Goal: Task Accomplishment & Management: Manage account settings

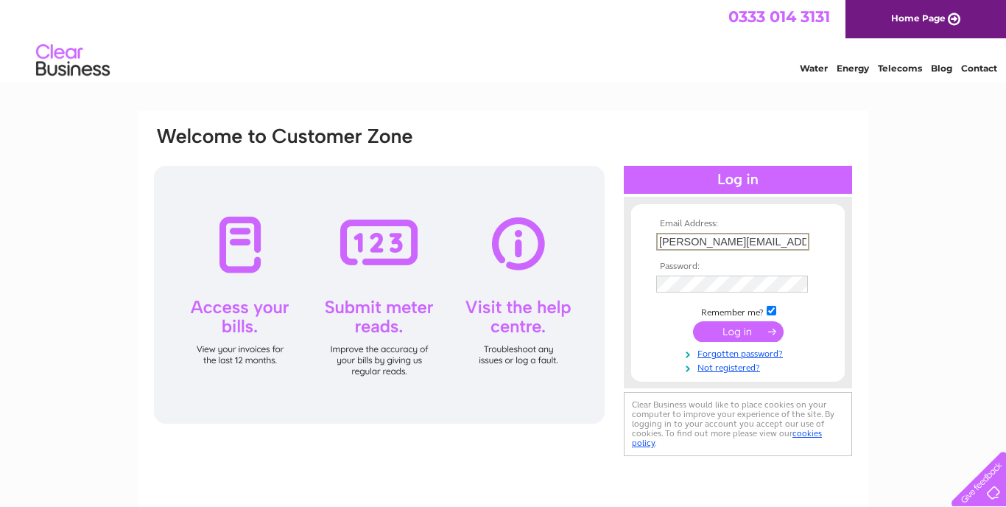
type input "mike@mikenelson.org.uk"
click at [717, 354] on link "Forgotten password?" at bounding box center [739, 352] width 167 height 14
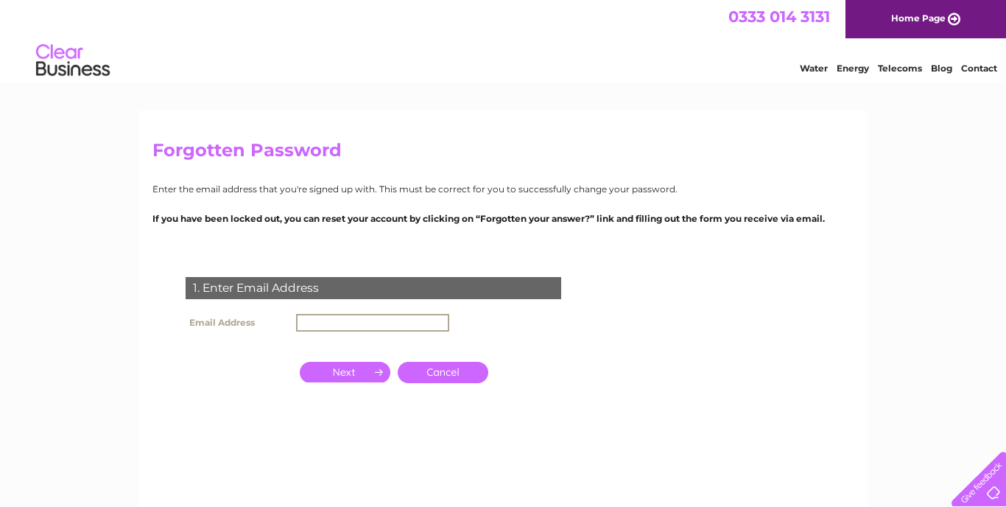
click at [312, 317] on input "text" at bounding box center [372, 323] width 153 height 18
type input "[PERSON_NAME][EMAIL_ADDRESS][DOMAIN_NAME]"
click at [327, 369] on input "button" at bounding box center [345, 370] width 91 height 21
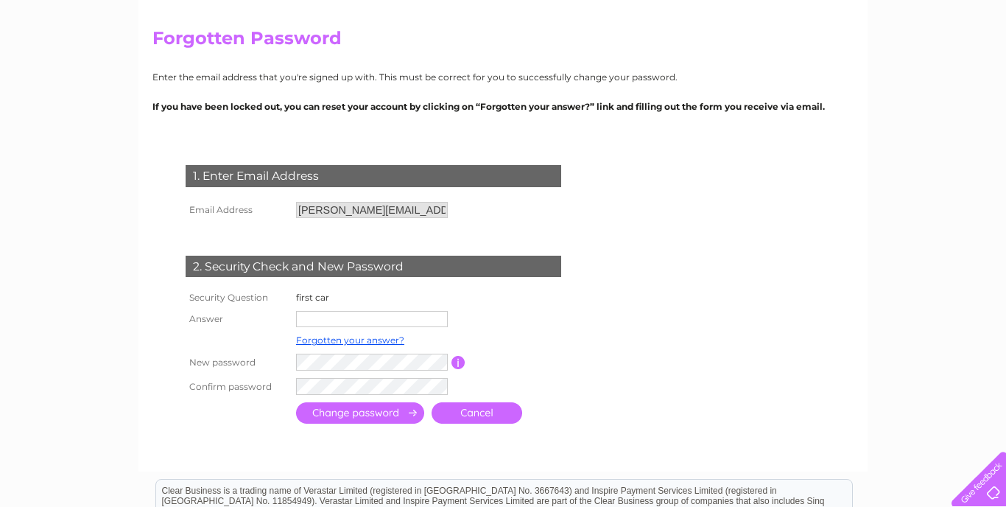
scroll to position [111, 0]
click at [309, 314] on input "text" at bounding box center [372, 320] width 152 height 16
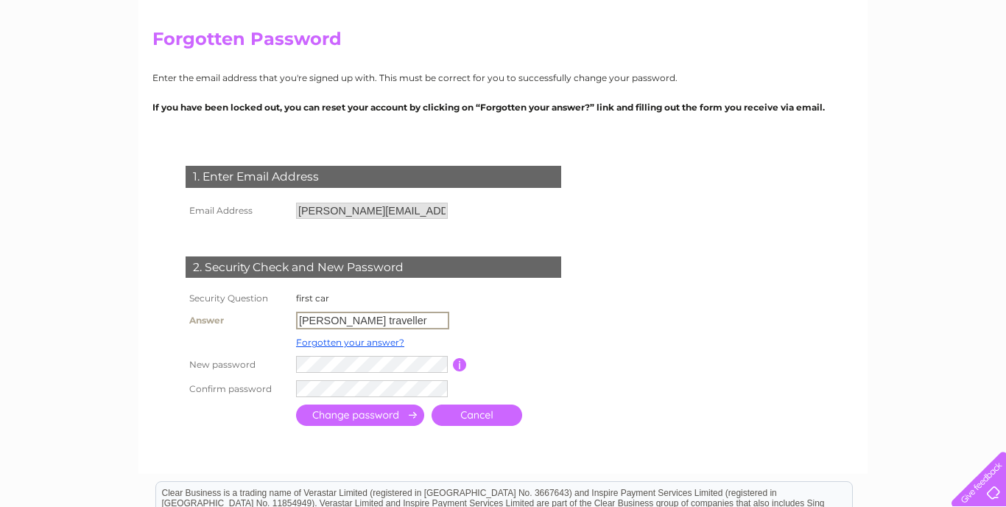
type input "[PERSON_NAME] traveller"
click at [360, 412] on input "submit" at bounding box center [360, 414] width 128 height 21
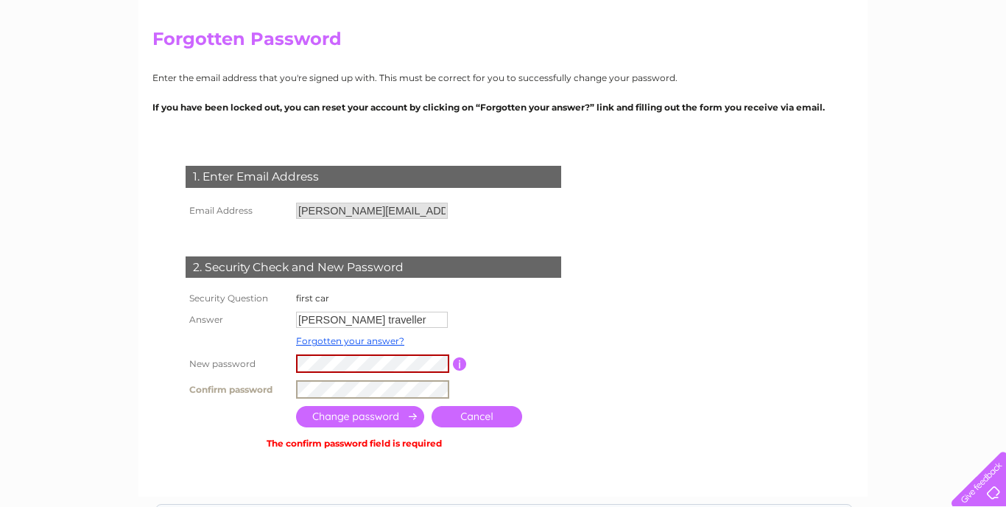
click at [360, 414] on input "submit" at bounding box center [360, 416] width 128 height 21
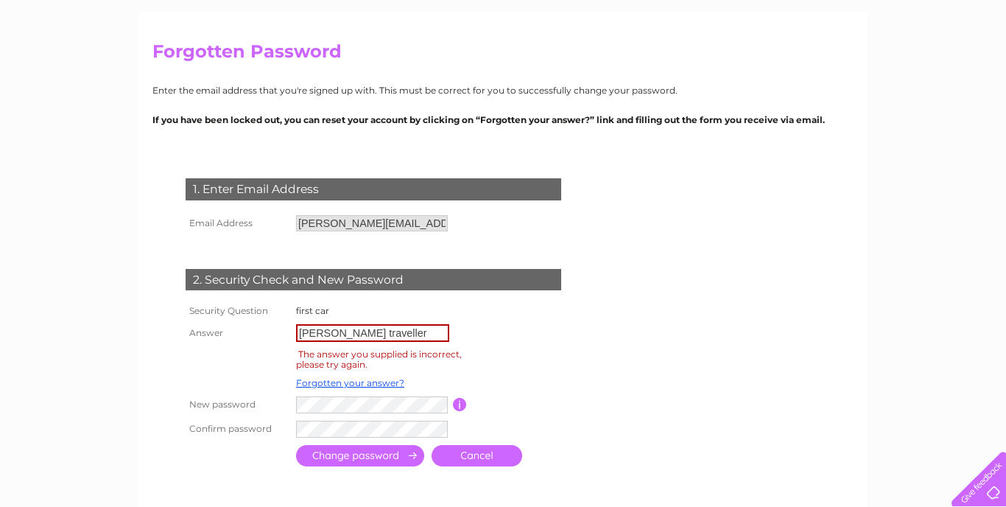
scroll to position [103, 0]
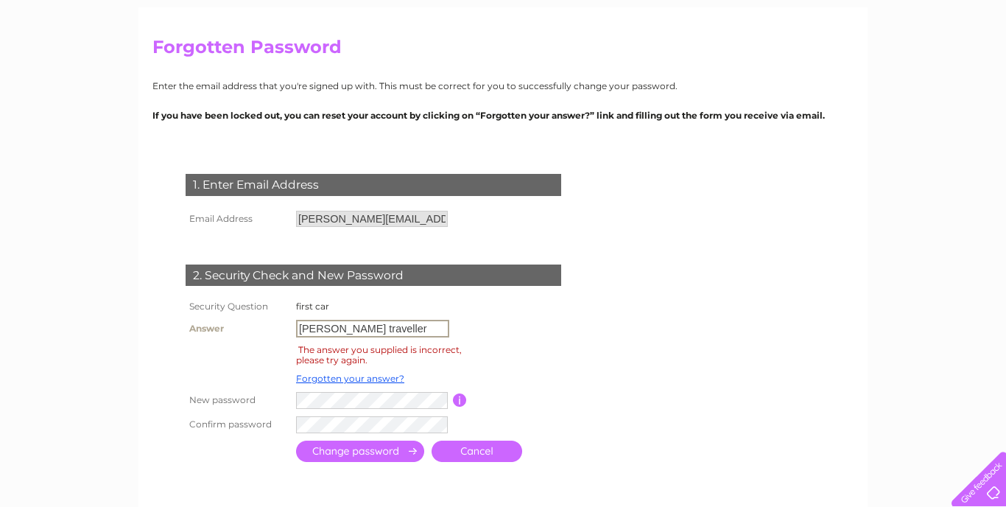
drag, startPoint x: 406, startPoint y: 328, endPoint x: 276, endPoint y: 293, distance: 134.2
click at [276, 293] on div "1. Enter Email Address Email Address [PERSON_NAME][EMAIL_ADDRESS][DOMAIN_NAME] …" at bounding box center [376, 312] width 448 height 306
type input "nissan d21"
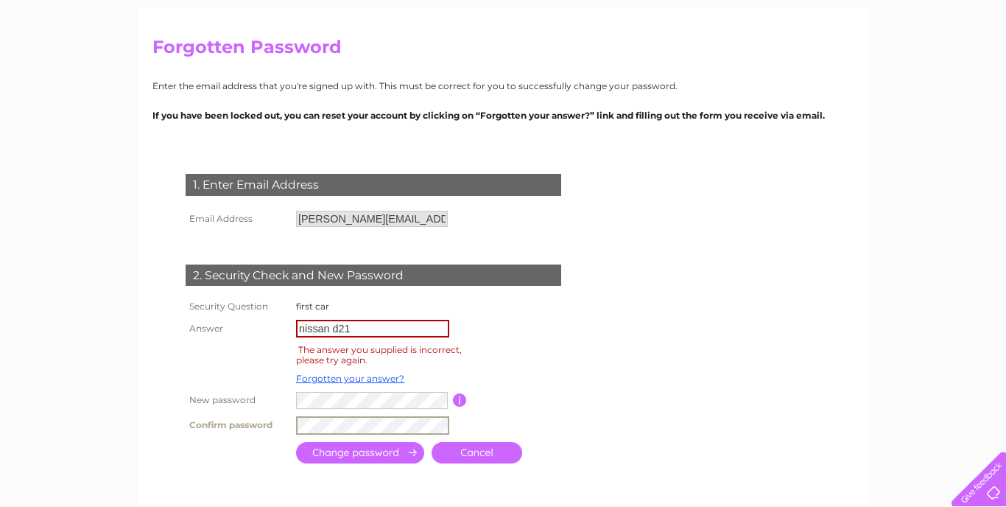
click at [381, 450] on input "submit" at bounding box center [360, 452] width 128 height 21
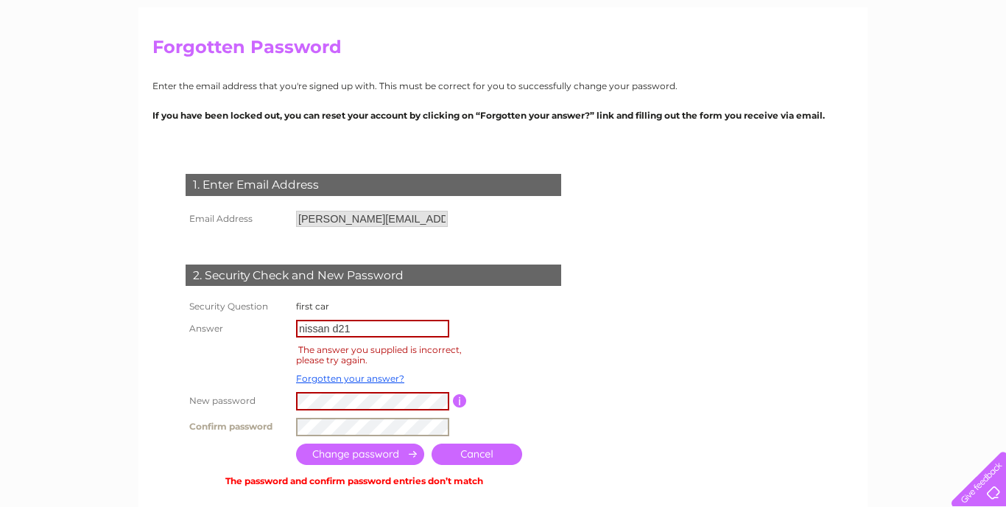
click at [359, 449] on input "submit" at bounding box center [360, 453] width 128 height 21
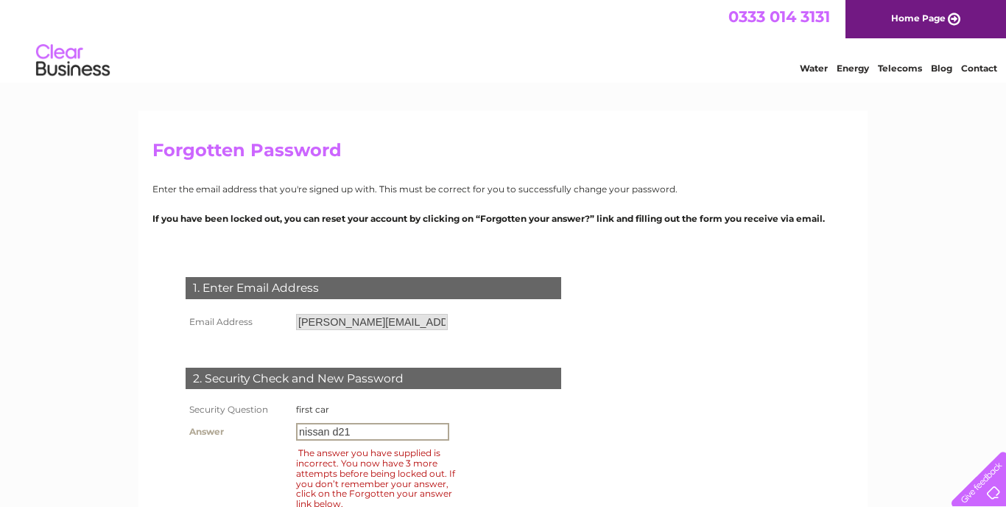
drag, startPoint x: 358, startPoint y: 427, endPoint x: 284, endPoint y: 427, distance: 74.4
click at [284, 427] on tr "Answer nissan d21" at bounding box center [390, 431] width 417 height 25
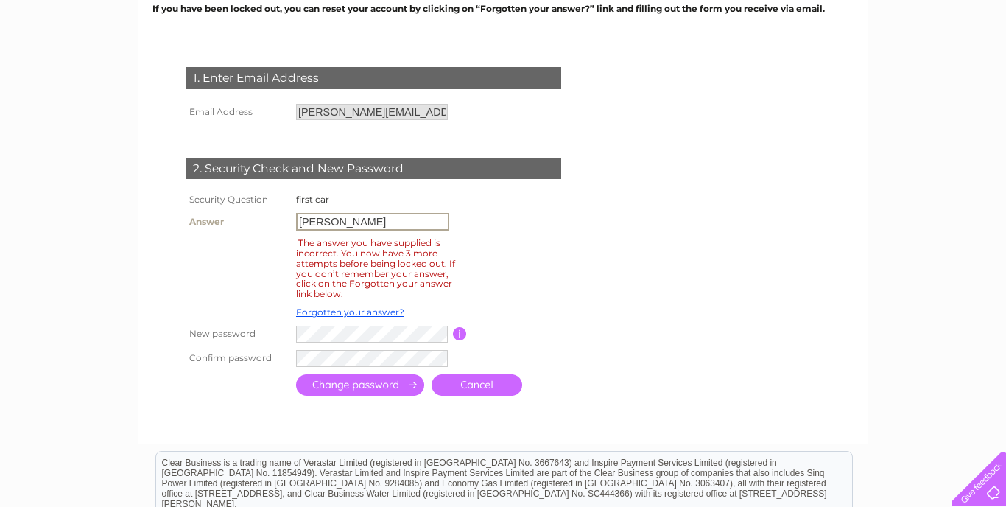
scroll to position [214, 0]
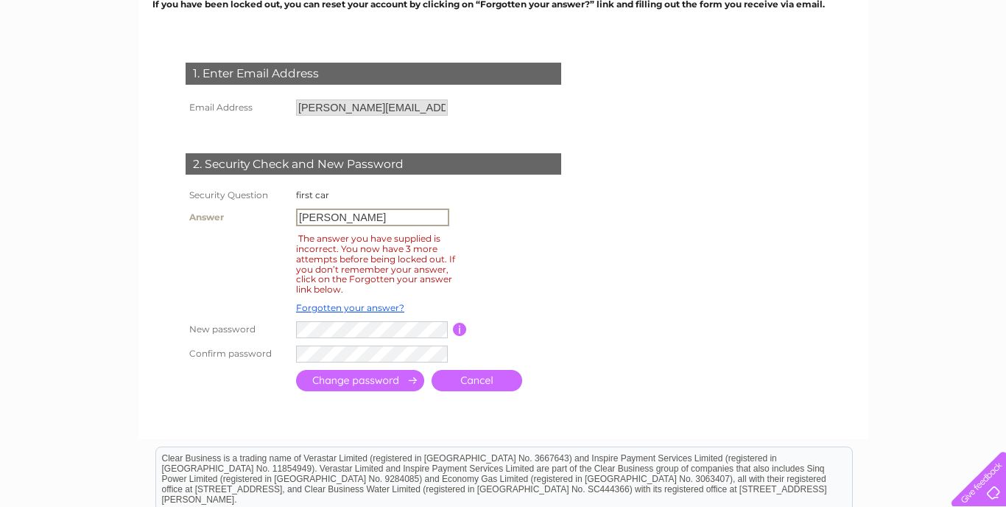
type input "morris minor"
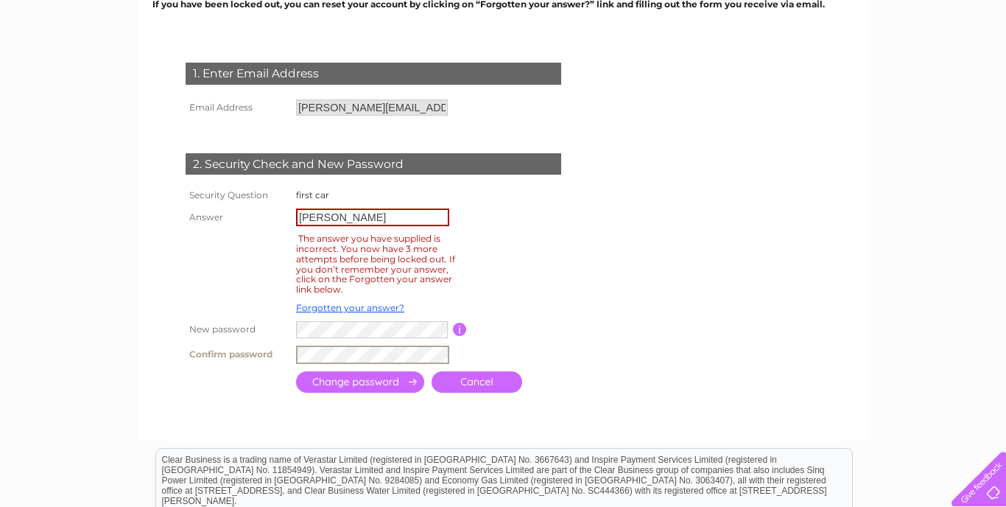
click at [326, 375] on input "submit" at bounding box center [360, 381] width 128 height 21
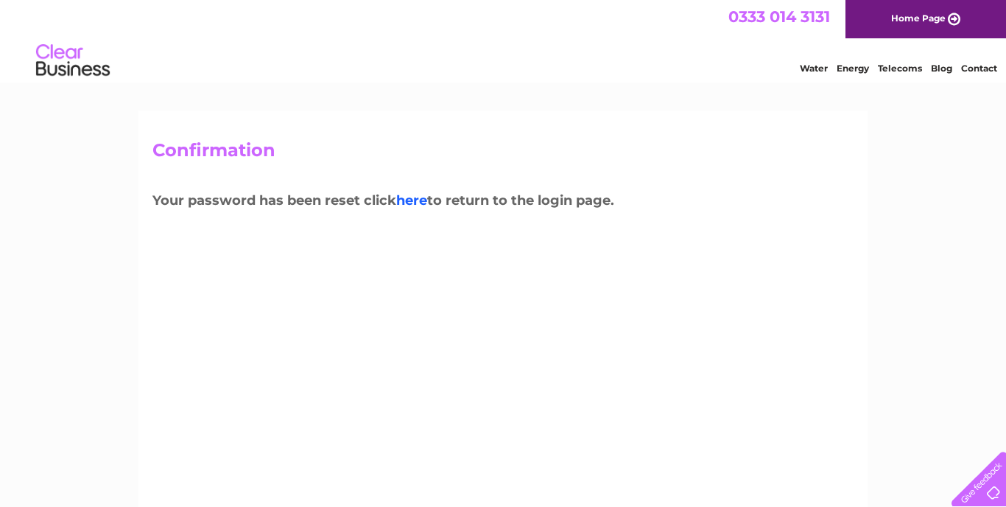
click at [427, 200] on link "here" at bounding box center [411, 200] width 31 height 16
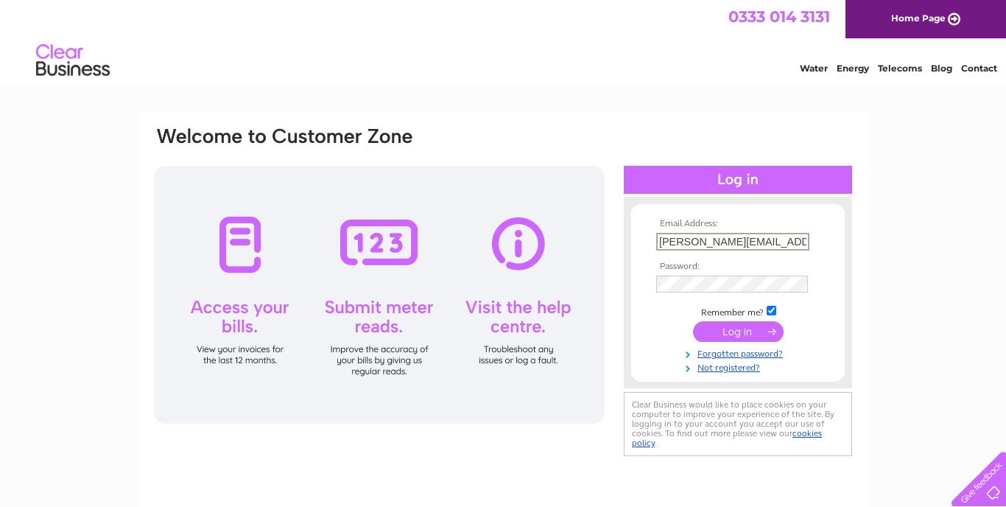
type input "mike@mikenelson.org.uk"
click at [727, 327] on input "submit" at bounding box center [738, 330] width 91 height 21
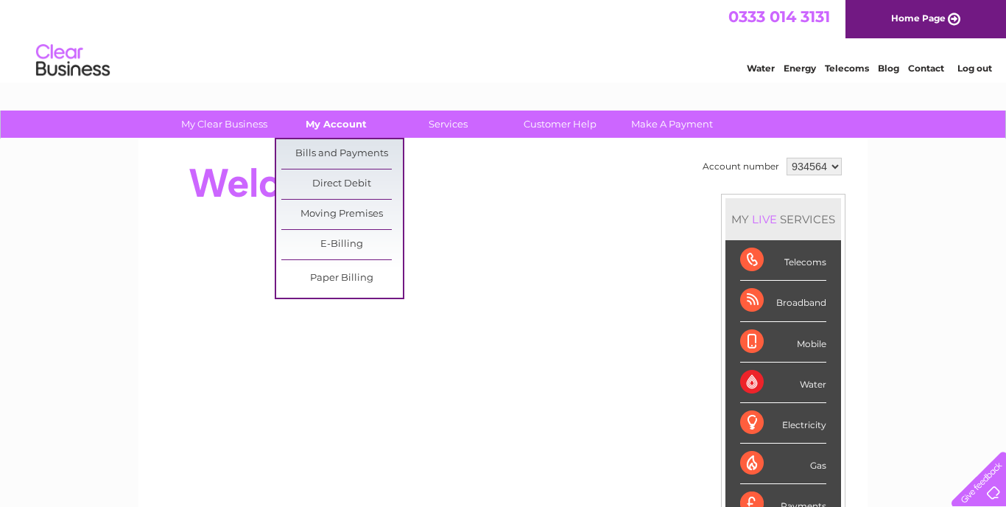
click at [323, 126] on link "My Account" at bounding box center [336, 123] width 122 height 27
